Goal: Task Accomplishment & Management: Complete application form

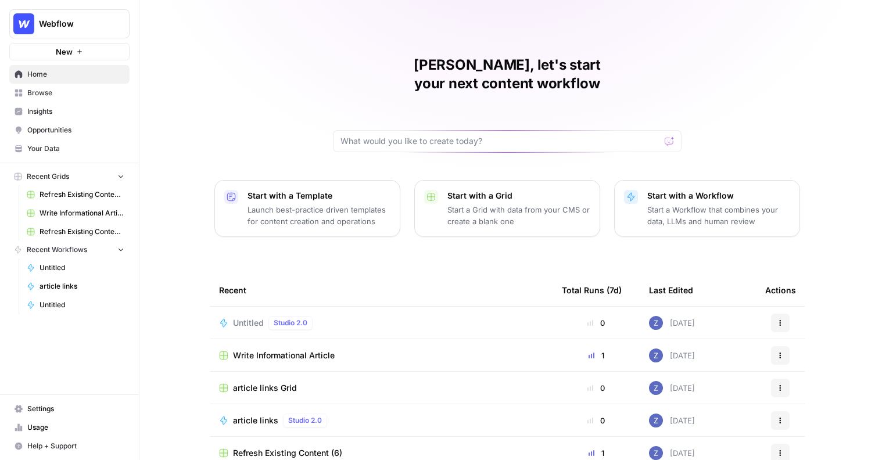
click at [83, 31] on button "Webflow" at bounding box center [69, 23] width 120 height 29
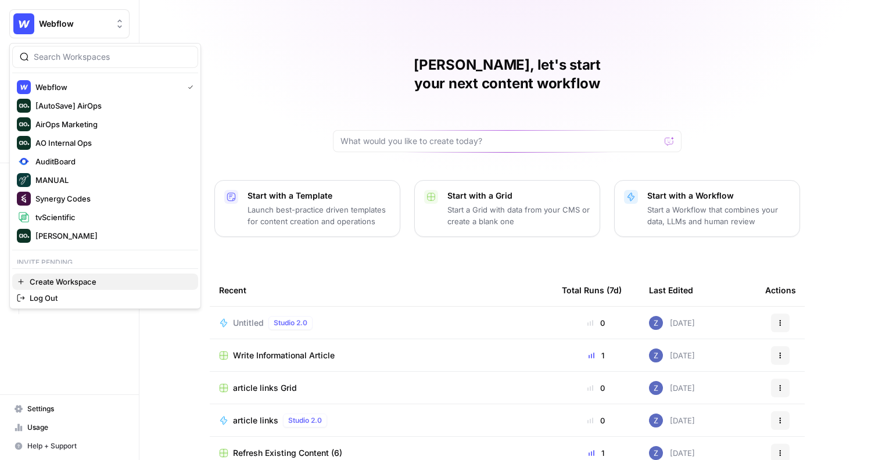
click at [63, 285] on span "Create Workspace" at bounding box center [109, 282] width 159 height 12
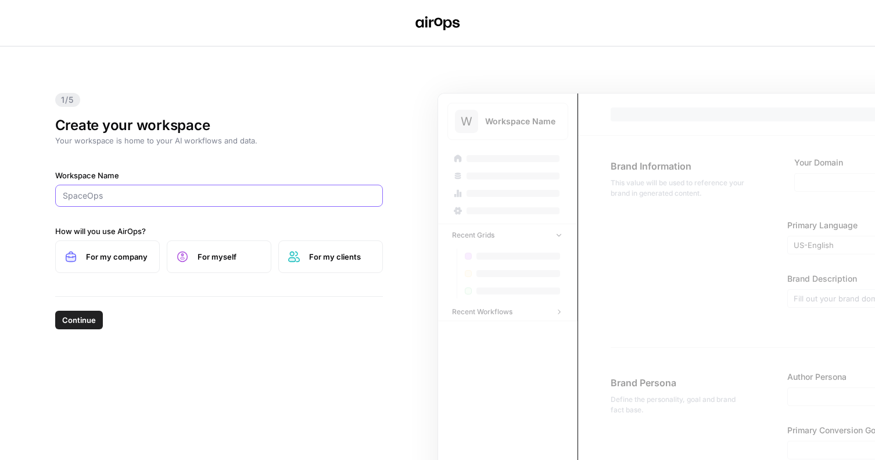
click at [128, 195] on input "Workspace Name" at bounding box center [219, 196] width 312 height 12
type input "Spring Health"
click at [120, 260] on span "For my company" at bounding box center [118, 257] width 64 height 12
click at [82, 321] on span "Continue" at bounding box center [79, 320] width 34 height 12
